Goal: Information Seeking & Learning: Find specific fact

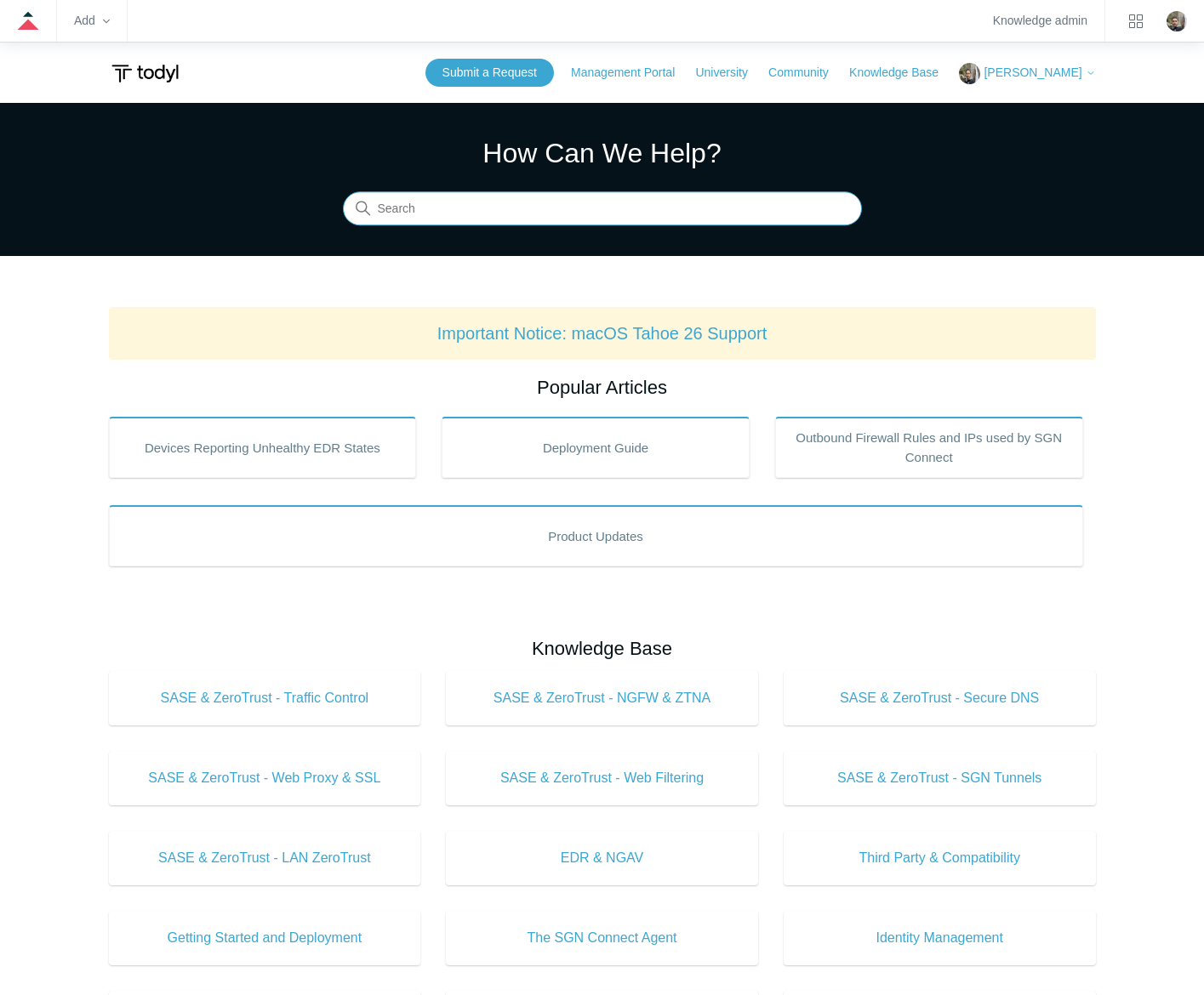
click at [574, 208] on input "Search" at bounding box center [602, 209] width 519 height 34
click at [589, 198] on input "Search" at bounding box center [602, 209] width 519 height 34
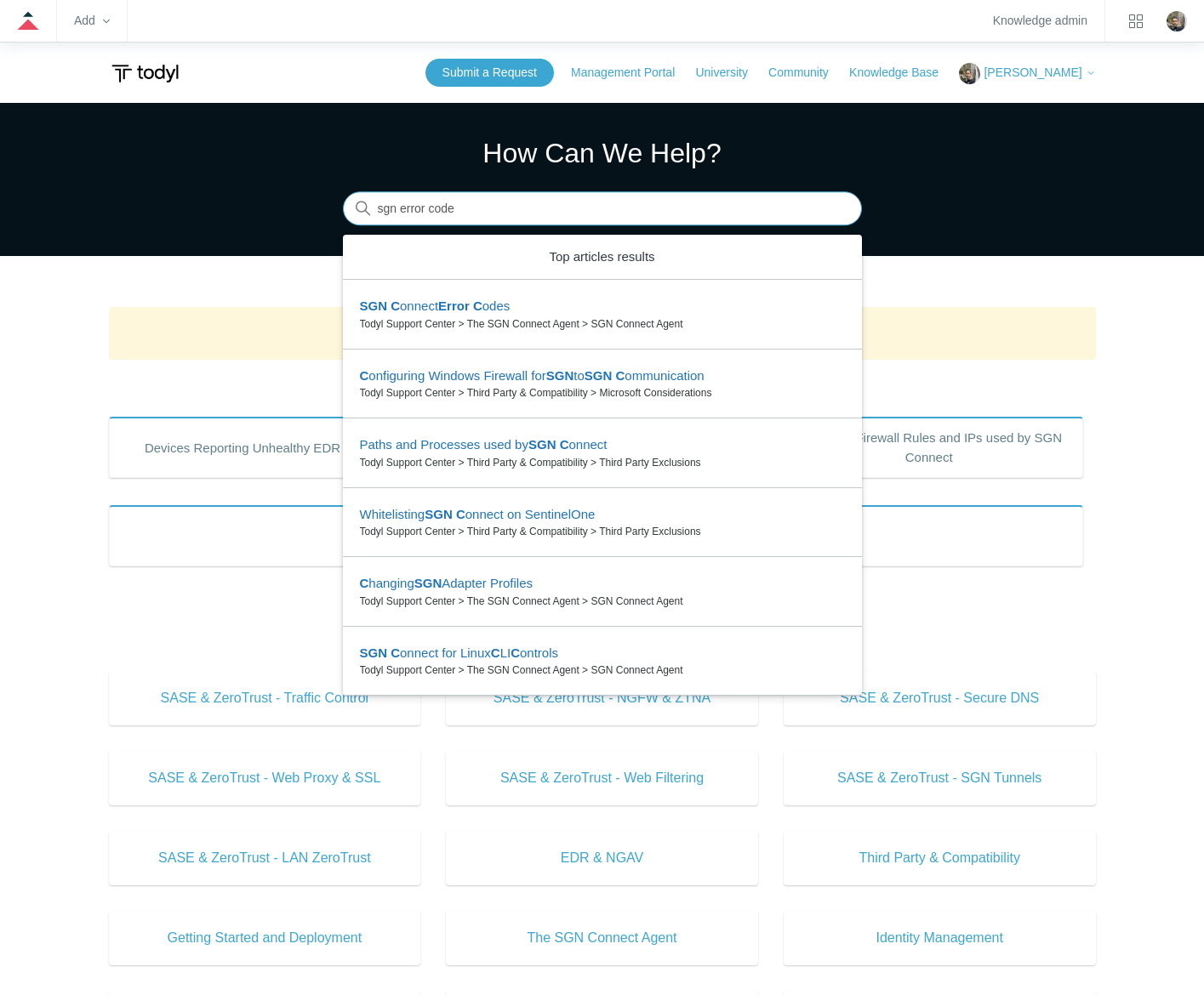
type input "sgn error codes"
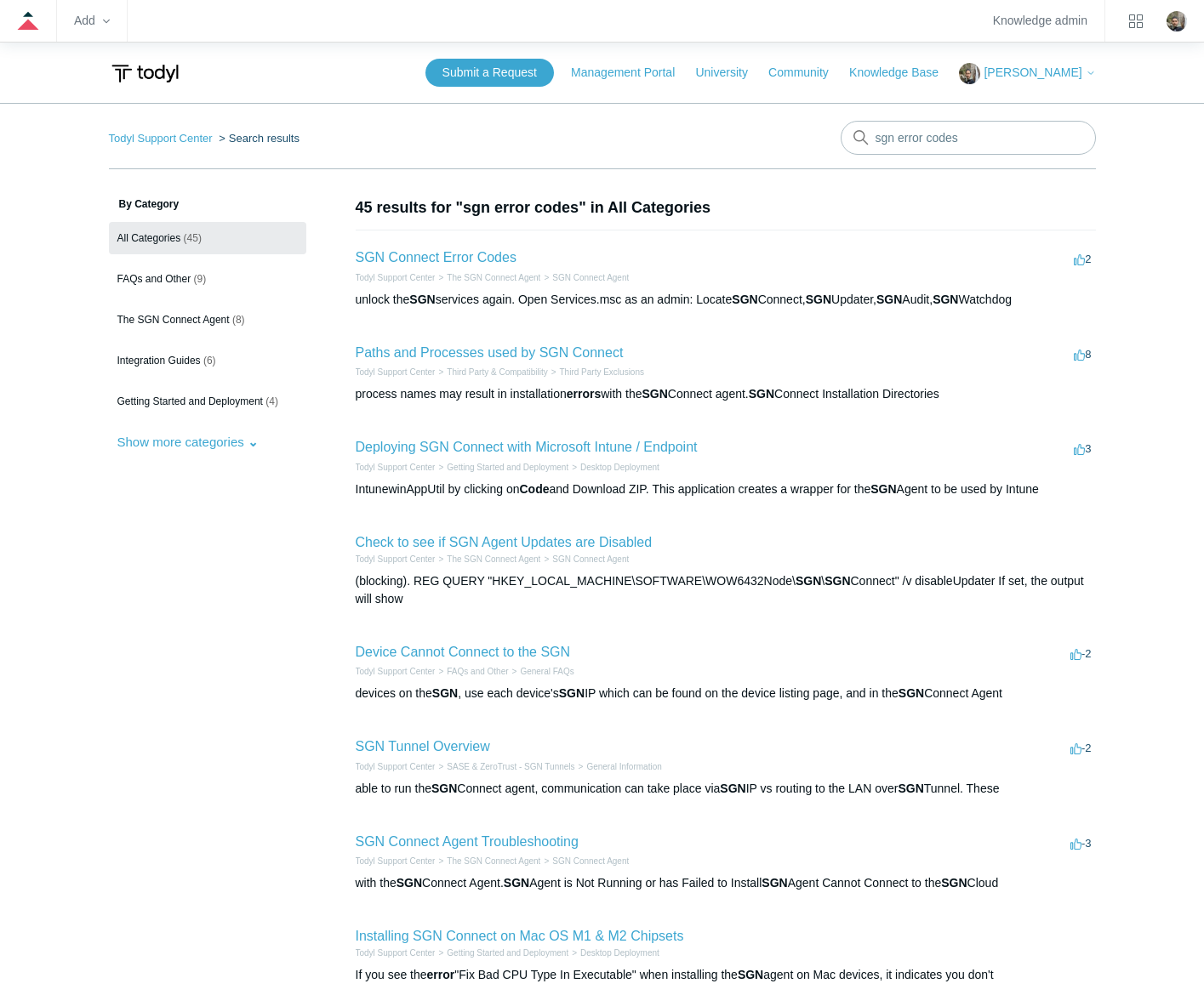
click at [459, 248] on li "SGN Connect Error Codes 2 votes 2 Todyl Support Center The SGN Connect Agent SG…" at bounding box center [725, 278] width 740 height 96
click at [451, 256] on link "SGN Connect Error Codes" at bounding box center [435, 258] width 161 height 15
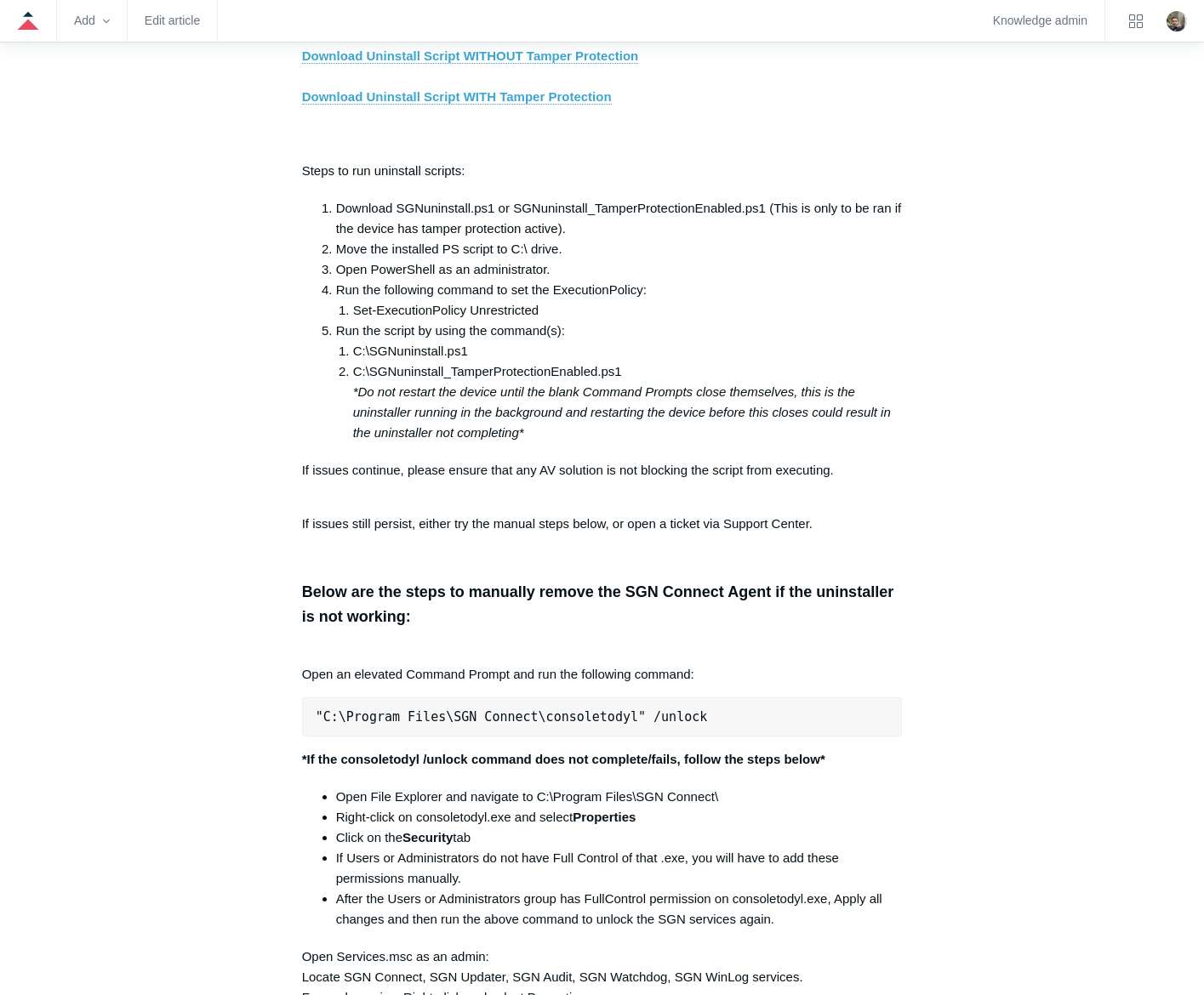
scroll to position [3062, 0]
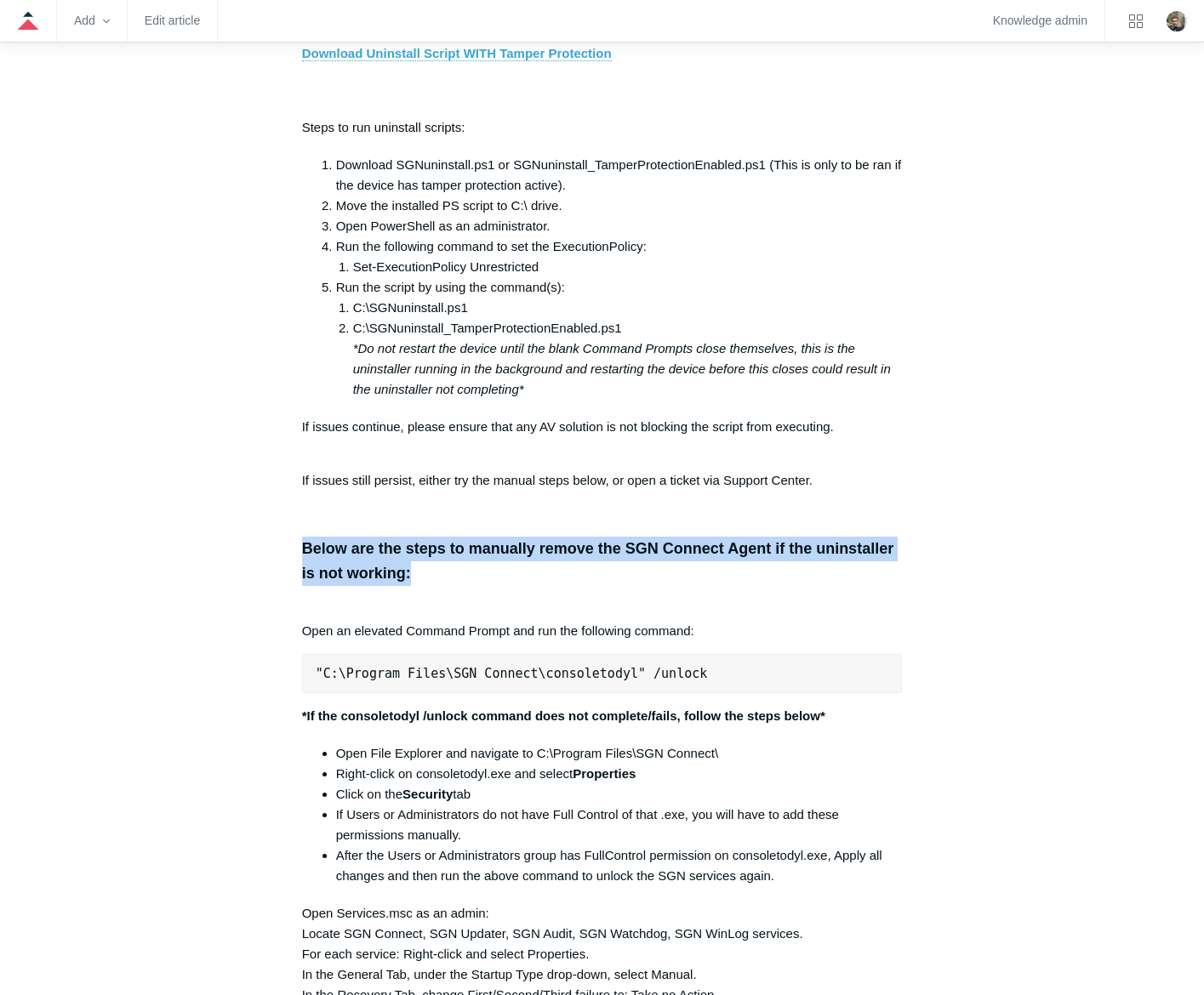
drag, startPoint x: 413, startPoint y: 584, endPoint x: 294, endPoint y: 557, distance: 122.0
click at [294, 557] on article "SGN Connect Error Codes Follow Not yet followed by anyone The following list de…" at bounding box center [602, 776] width 652 height 7284
copy h3 "Below are the steps to manually remove the SGN Connect Agent if the uninstaller…"
